Goal: Transaction & Acquisition: Purchase product/service

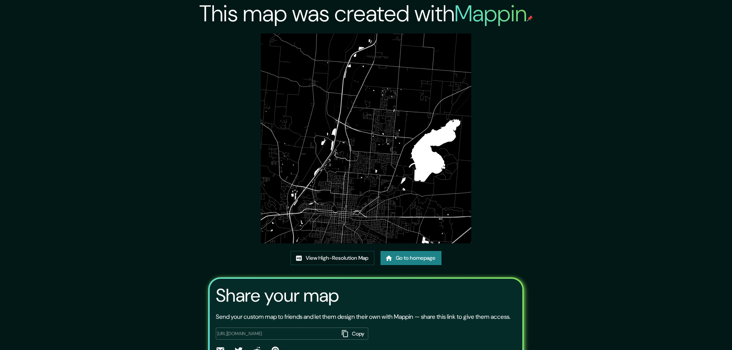
click at [407, 251] on link "Go to homepage" at bounding box center [410, 258] width 61 height 14
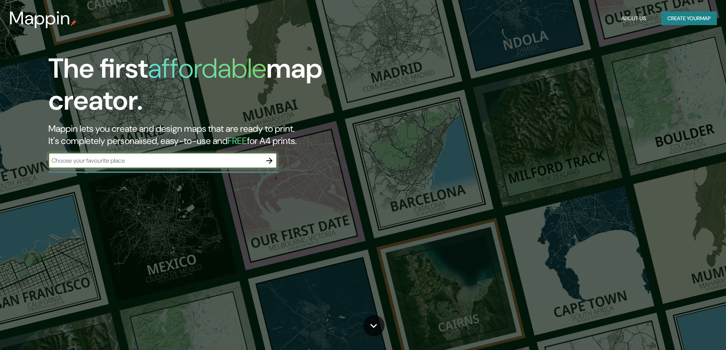
click at [269, 162] on icon "button" at bounding box center [269, 160] width 9 height 9
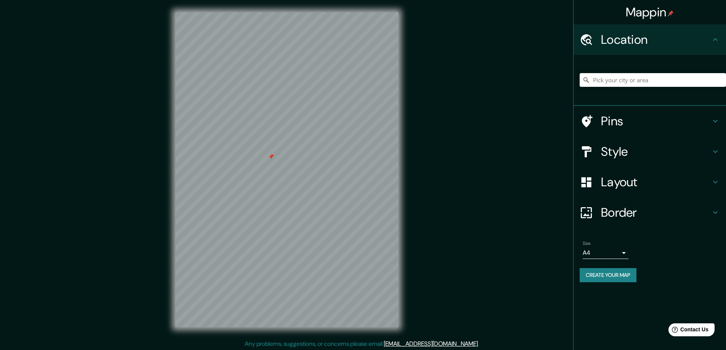
click at [616, 155] on h4 "Style" at bounding box center [656, 151] width 110 height 15
click at [614, 153] on div "Style" at bounding box center [649, 151] width 152 height 30
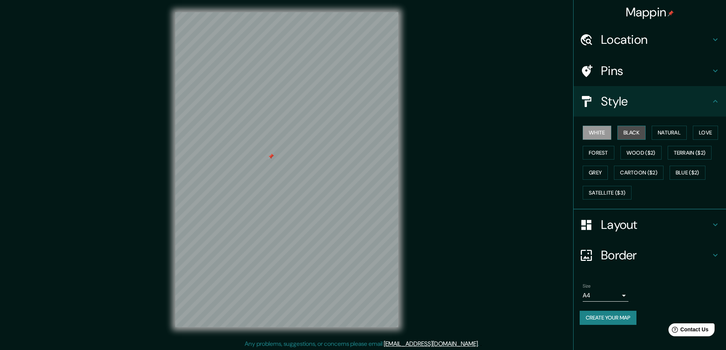
click at [637, 131] on button "Black" at bounding box center [631, 133] width 29 height 14
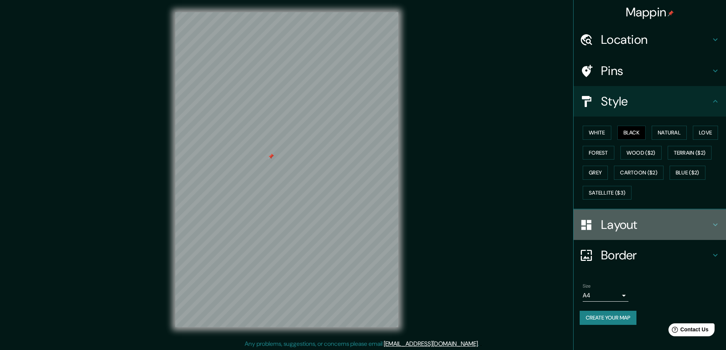
click at [617, 223] on h4 "Layout" at bounding box center [656, 224] width 110 height 15
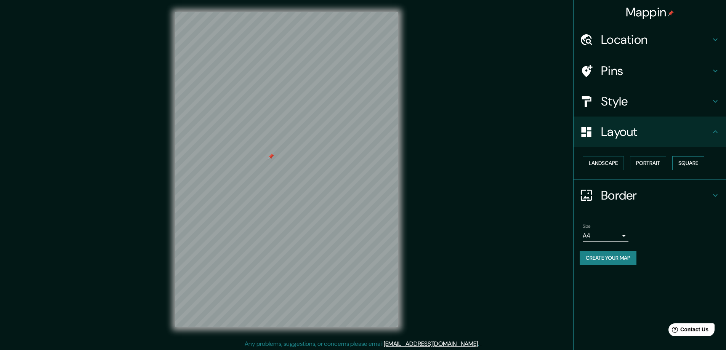
click at [686, 164] on button "Square" at bounding box center [688, 163] width 32 height 14
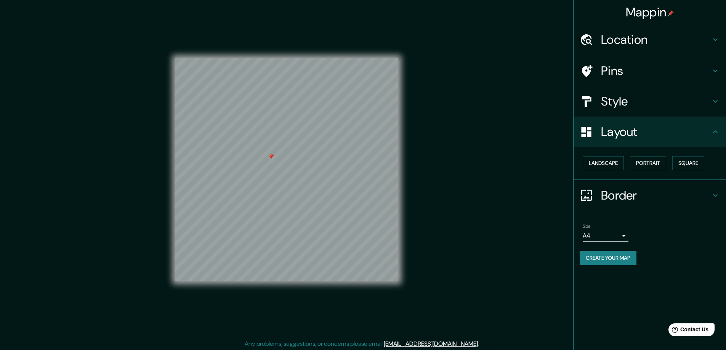
click at [621, 235] on body "Mappin Location Pins Style Layout Landscape Portrait Square Border Choose a bor…" at bounding box center [363, 175] width 726 height 350
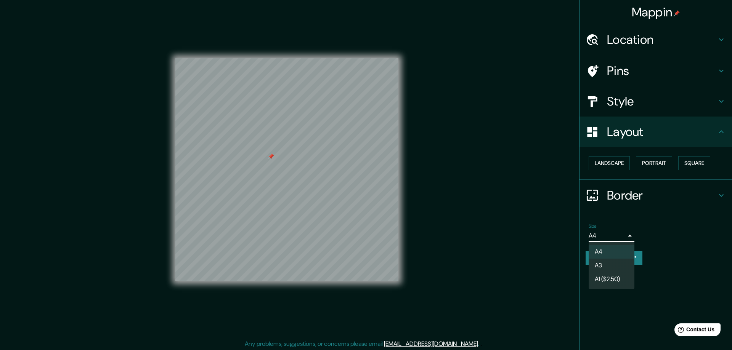
click at [599, 264] on li "A3" at bounding box center [611, 266] width 46 height 14
type input "a4"
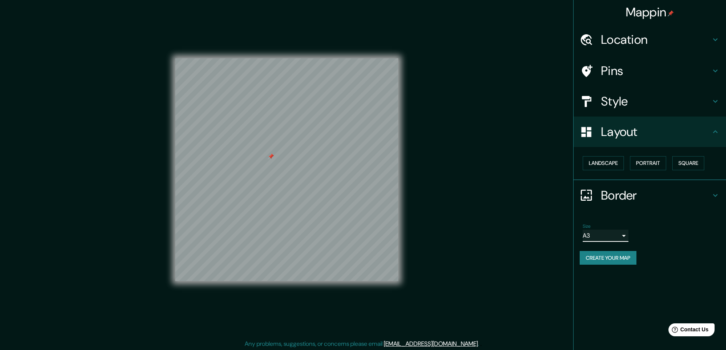
click at [272, 156] on div at bounding box center [271, 157] width 6 height 6
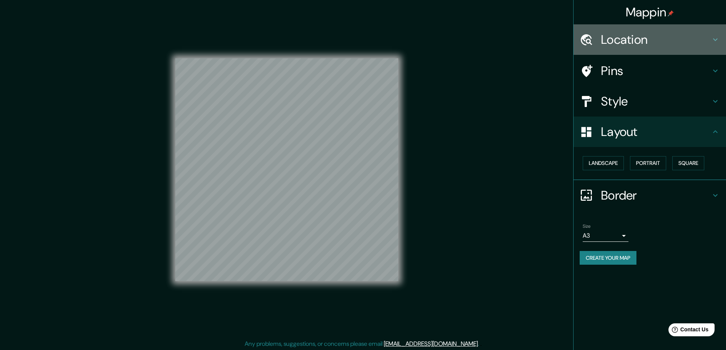
click at [608, 39] on h4 "Location" at bounding box center [656, 39] width 110 height 15
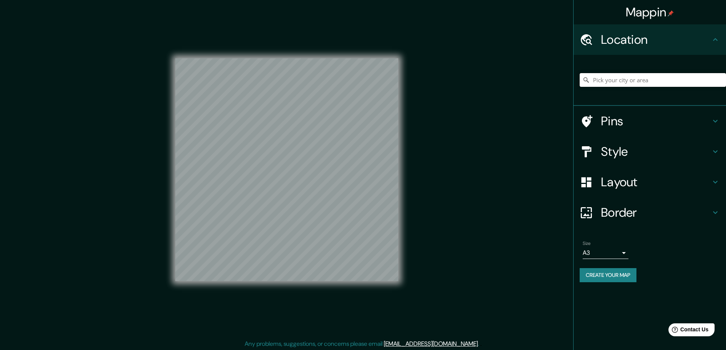
paste input "623 West 550 South, Centerville, Utah, 84014"
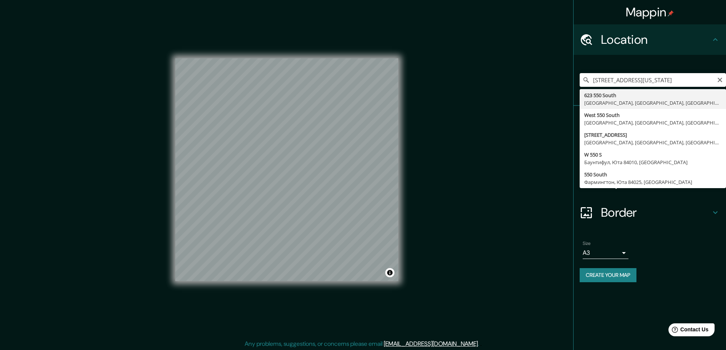
type input "623 550 South, Сентервилл, Юта 84014, США"
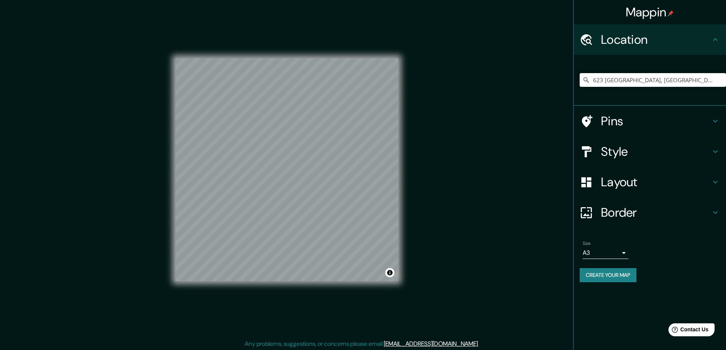
click at [592, 275] on button "Create your map" at bounding box center [608, 275] width 57 height 14
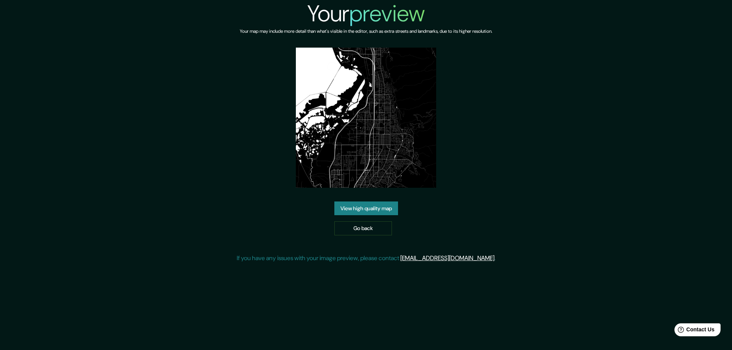
click at [365, 209] on link "View high quality map" at bounding box center [366, 209] width 64 height 14
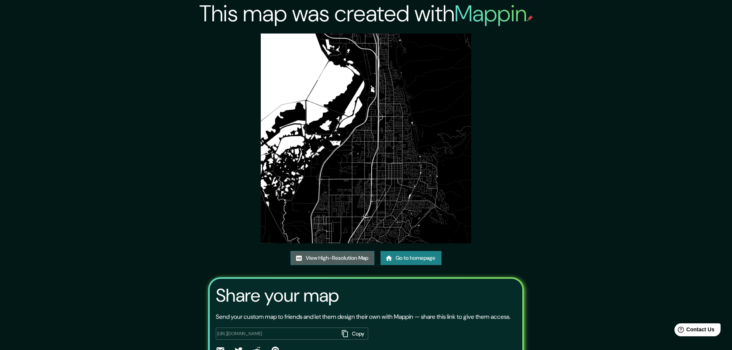
click at [312, 257] on link "View High-Resolution Map" at bounding box center [332, 258] width 84 height 14
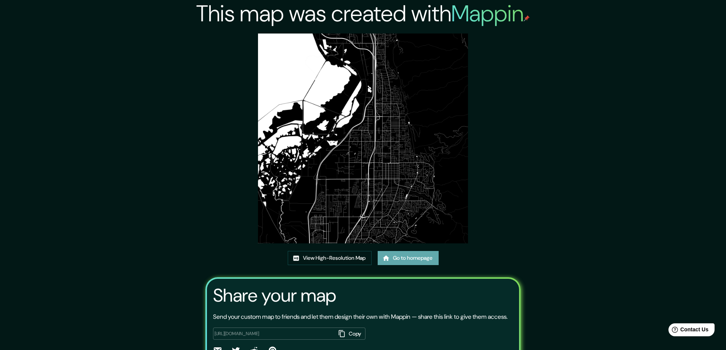
click at [423, 261] on link "Go to homepage" at bounding box center [408, 258] width 61 height 14
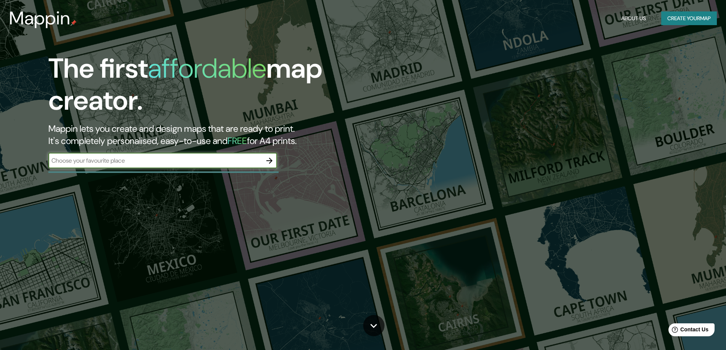
click at [270, 160] on icon "button" at bounding box center [269, 160] width 9 height 9
